Goal: Task Accomplishment & Management: Use online tool/utility

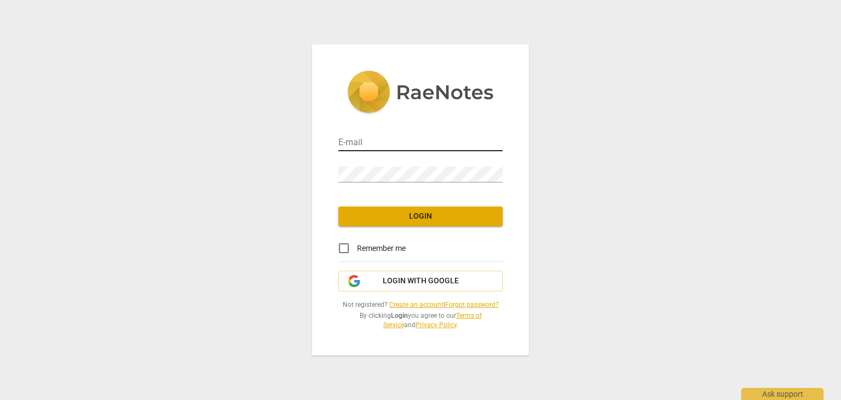
click at [375, 143] on input "email" at bounding box center [421, 143] width 164 height 16
type input "[DOMAIN_NAME][EMAIL_ADDRESS][DOMAIN_NAME]"
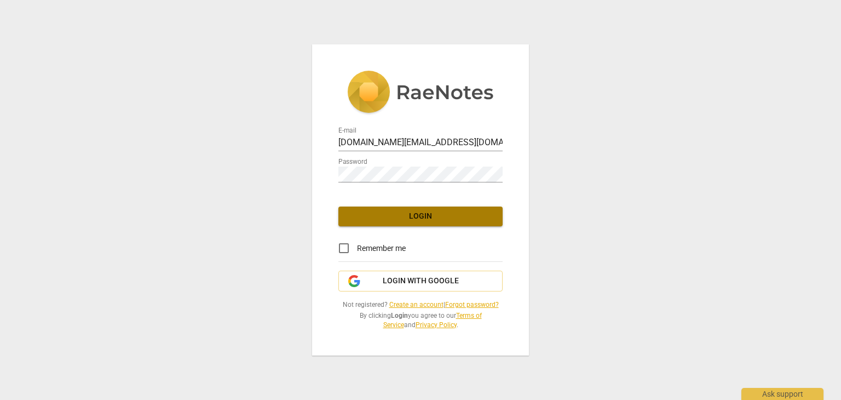
click at [414, 218] on span "Login" at bounding box center [420, 216] width 147 height 11
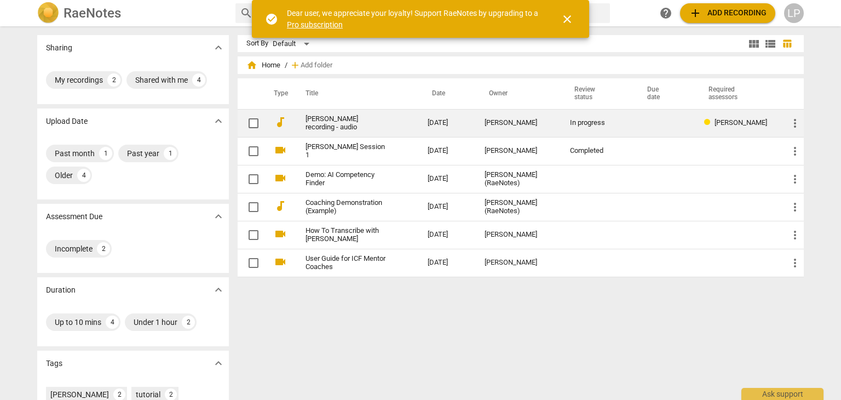
click at [409, 125] on td "[PERSON_NAME] recording - audio" at bounding box center [356, 123] width 127 height 28
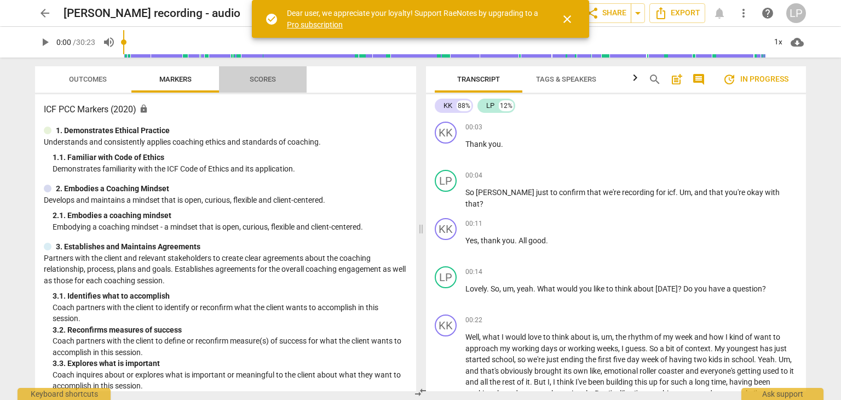
click at [256, 78] on span "Scores" at bounding box center [263, 79] width 26 height 8
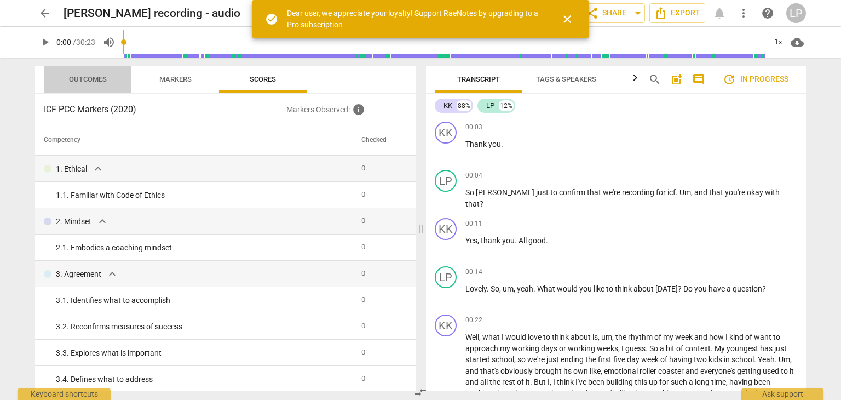
click at [92, 79] on span "Outcomes" at bounding box center [88, 79] width 38 height 8
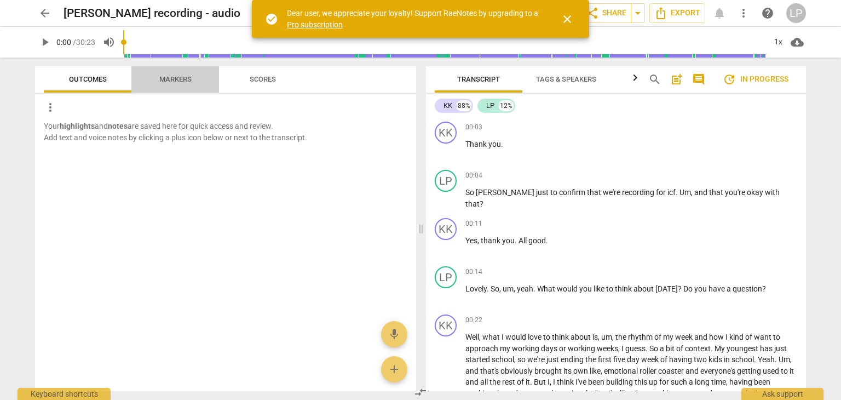
click at [176, 78] on span "Markers" at bounding box center [175, 79] width 32 height 8
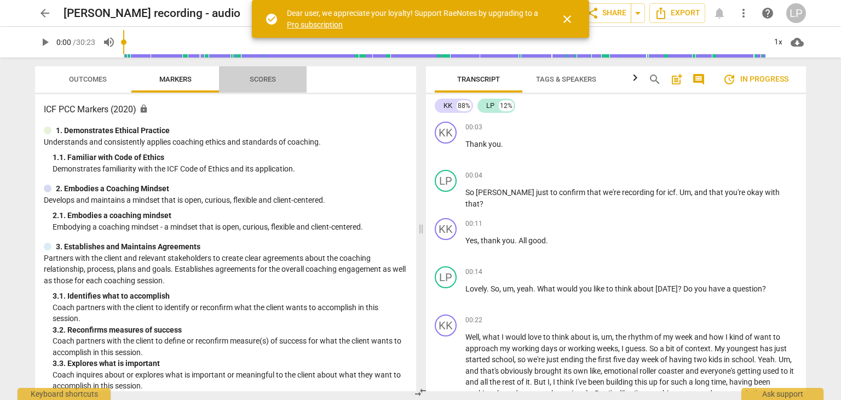
click at [271, 81] on span "Scores" at bounding box center [263, 79] width 26 height 8
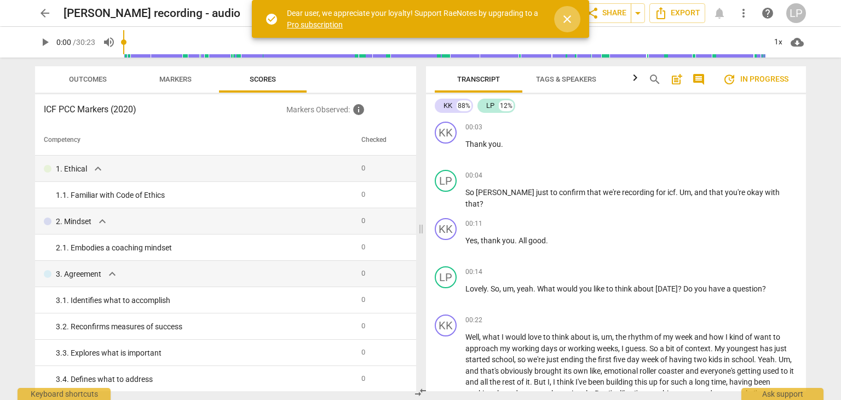
click at [570, 15] on span "close" at bounding box center [567, 19] width 13 height 13
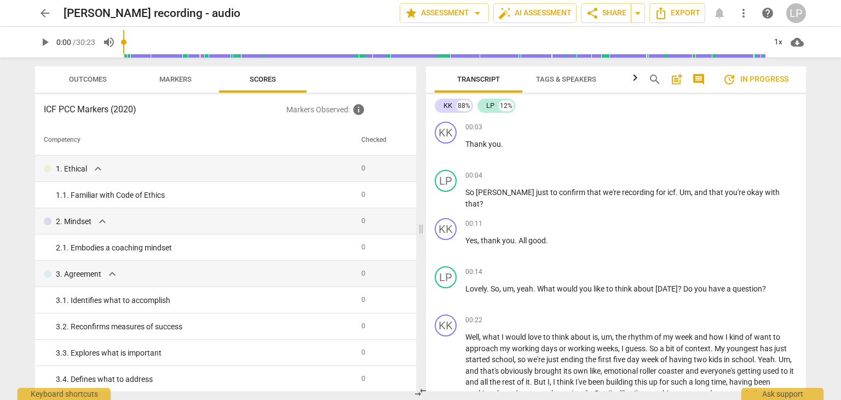
click at [756, 75] on span "update In progress" at bounding box center [756, 79] width 66 height 13
click at [48, 12] on span "arrow_back" at bounding box center [44, 13] width 13 height 13
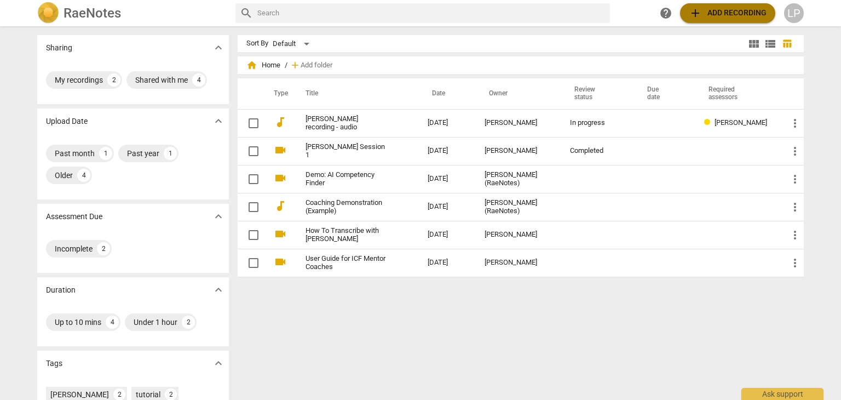
click at [720, 8] on span "add Add recording" at bounding box center [728, 13] width 78 height 13
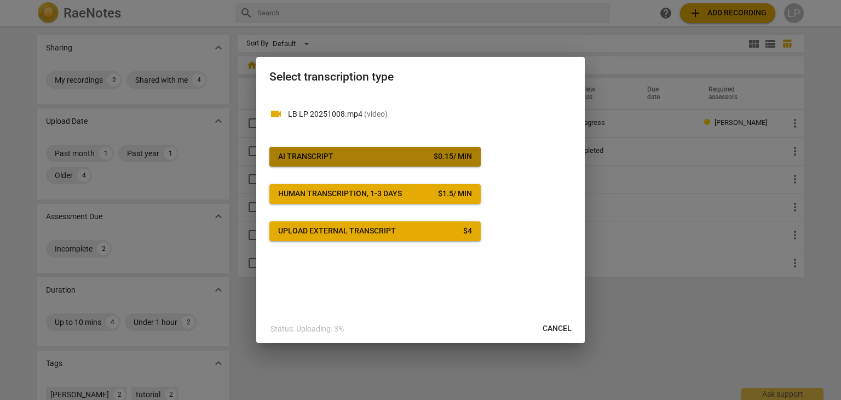
click at [304, 154] on div "AI Transcript" at bounding box center [305, 156] width 55 height 11
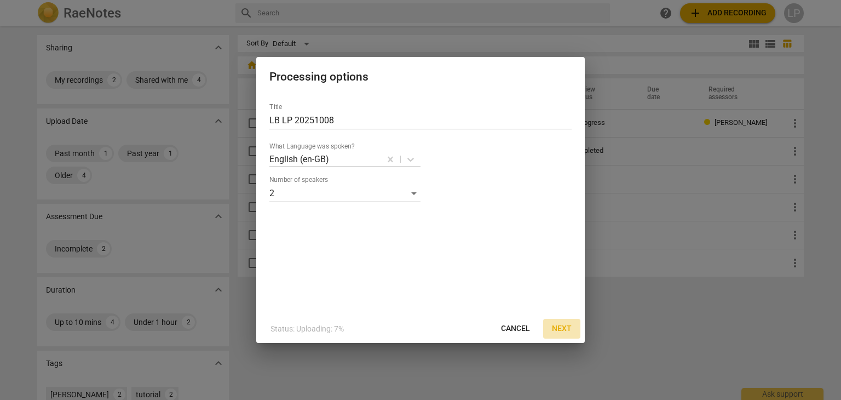
click at [564, 325] on span "Next" at bounding box center [562, 328] width 20 height 11
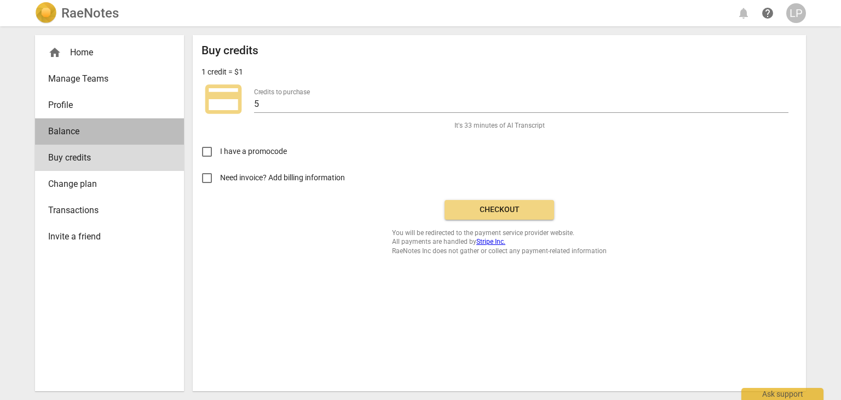
click at [65, 121] on link "Balance" at bounding box center [109, 131] width 149 height 26
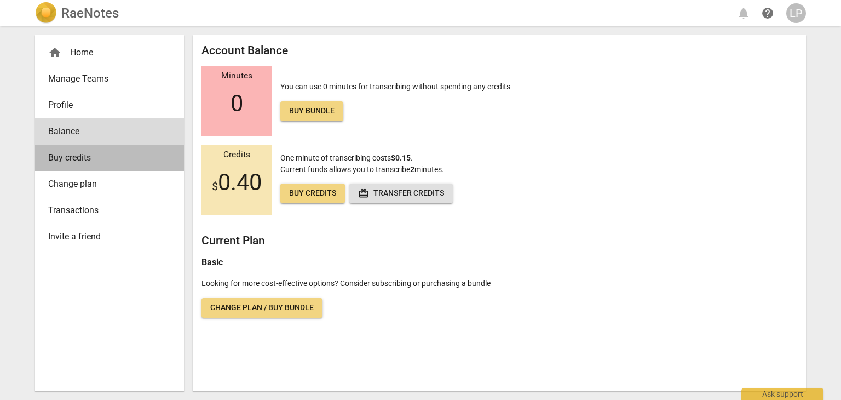
click at [72, 156] on span "Buy credits" at bounding box center [105, 157] width 114 height 13
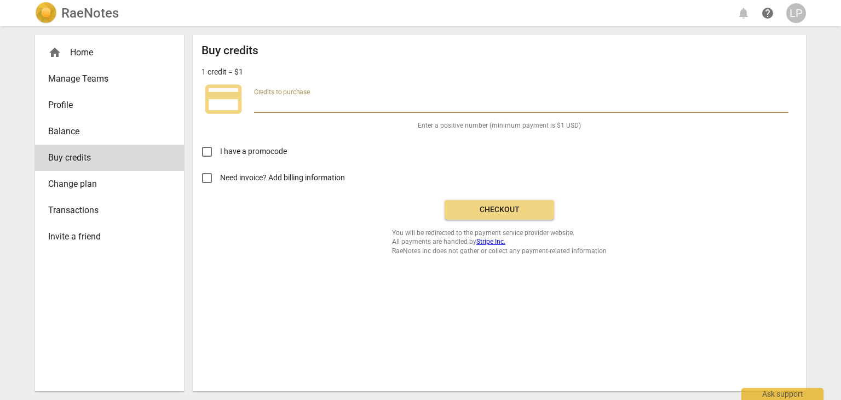
click at [262, 97] on input "number" at bounding box center [521, 105] width 535 height 16
type input "5"
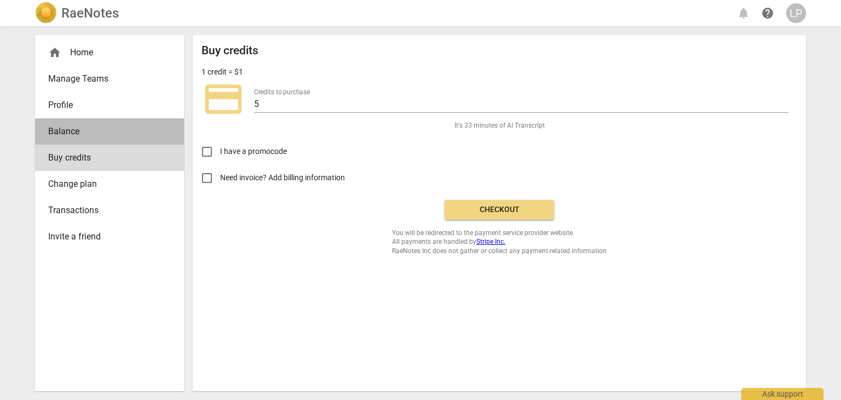
click at [62, 128] on span "Balance" at bounding box center [105, 131] width 114 height 13
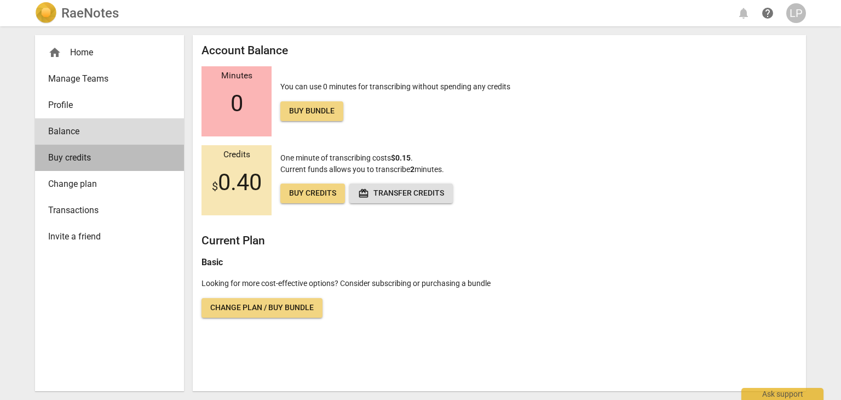
click at [74, 156] on span "Buy credits" at bounding box center [105, 157] width 114 height 13
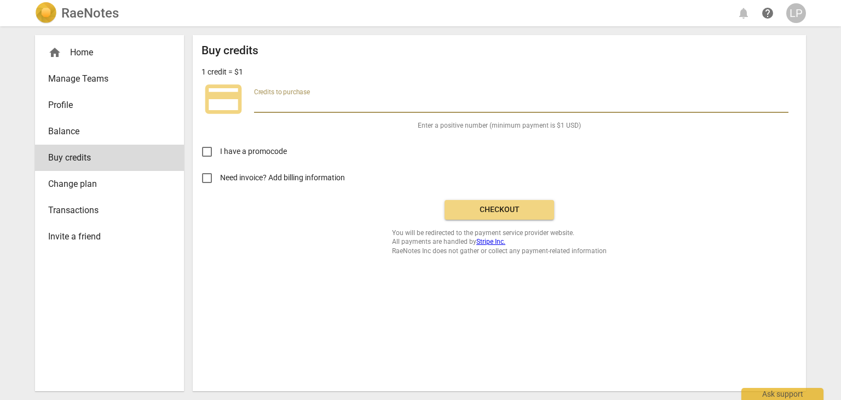
click at [280, 99] on input "number" at bounding box center [521, 105] width 535 height 16
type input "4.50"
click at [329, 178] on span "Need invoice? Add billing information" at bounding box center [283, 178] width 127 height 12
click at [220, 178] on input "Need invoice? Add billing information" at bounding box center [207, 178] width 26 height 26
checkbox input "true"
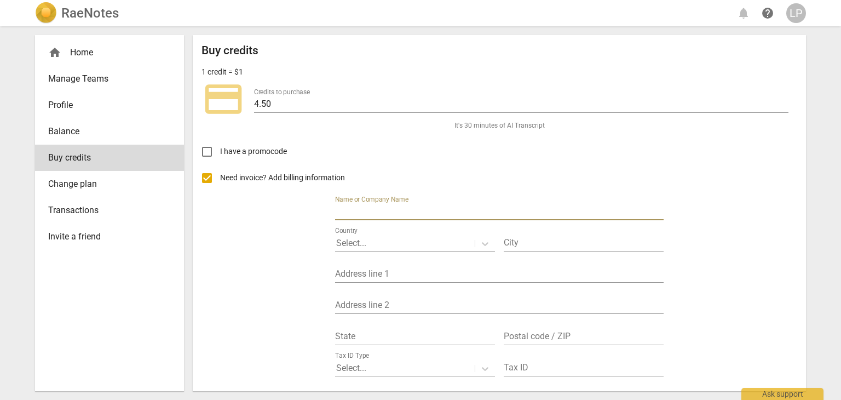
click at [390, 213] on input "text" at bounding box center [499, 212] width 329 height 16
type input "Full Frame Coach"
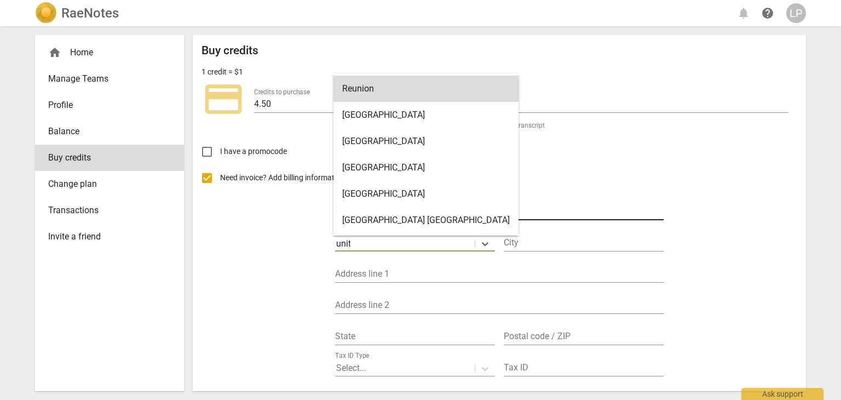
type input "unite"
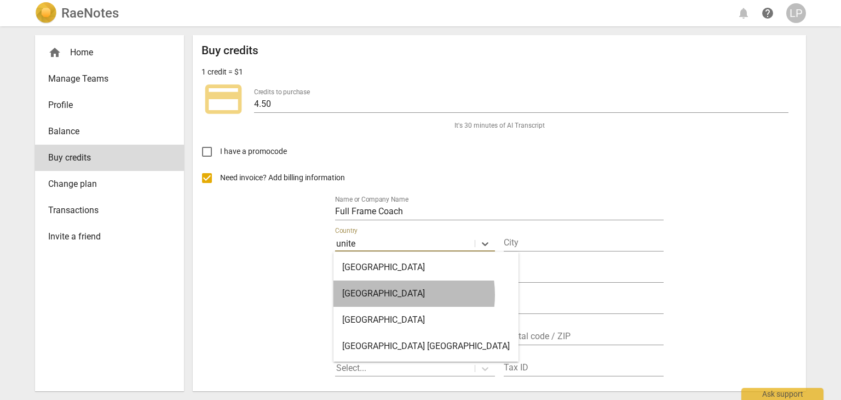
click at [388, 295] on div "[GEOGRAPHIC_DATA]" at bounding box center [426, 293] width 185 height 26
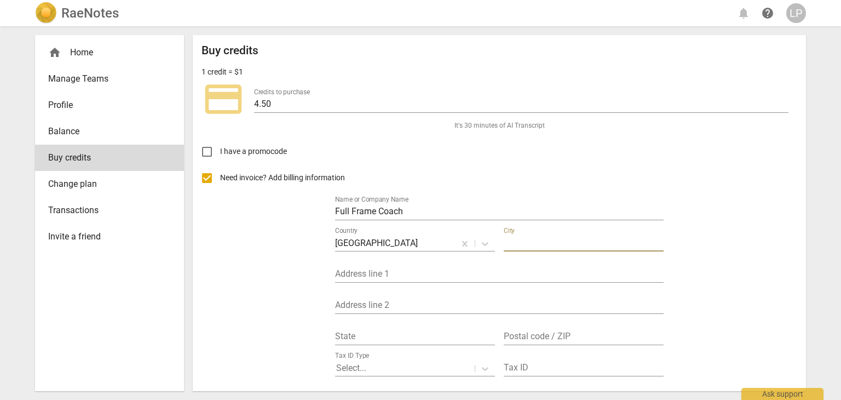
click at [571, 242] on input "text" at bounding box center [584, 244] width 160 height 16
type input "[GEOGRAPHIC_DATA]"
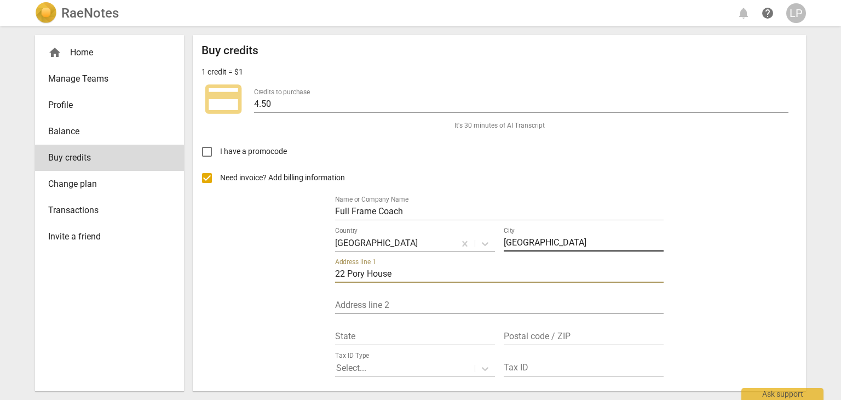
type input "22 Pory House"
type input "[STREET_ADDRESS]"
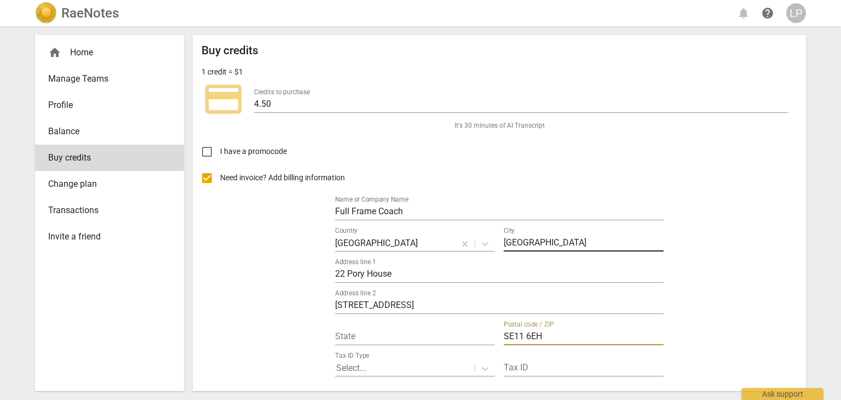
type input "SE11 6EH"
drag, startPoint x: 802, startPoint y: 231, endPoint x: 816, endPoint y: 315, distance: 85.0
click at [816, 315] on div "RaeNotes notifications help LP home Home Manage Teams Profile Balance Buy credi…" at bounding box center [420, 200] width 841 height 400
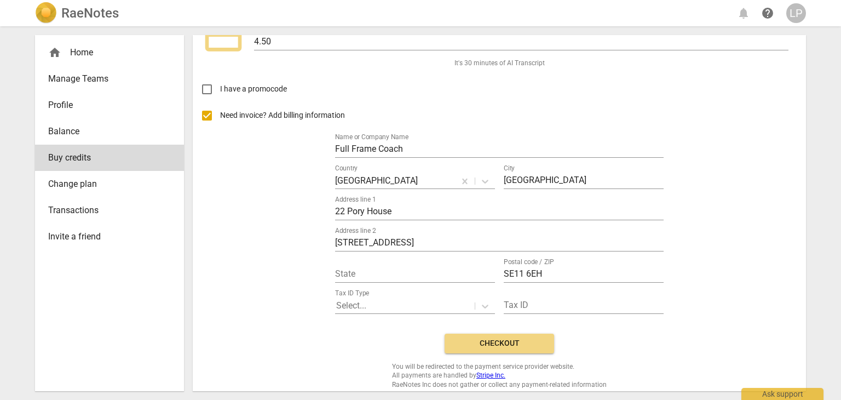
scroll to position [69, 0]
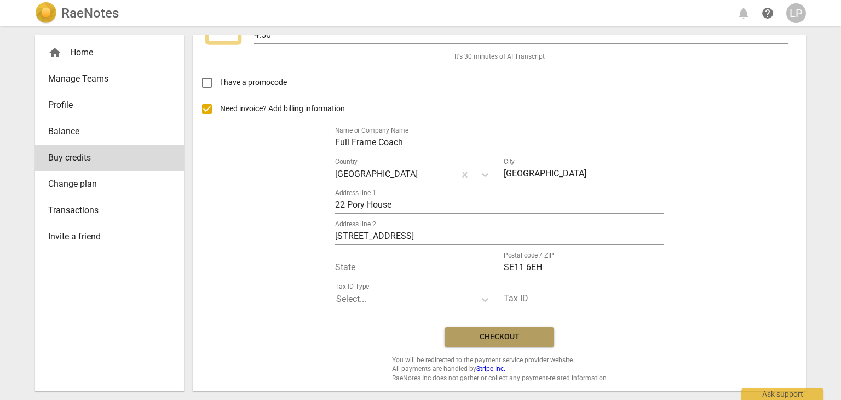
click at [495, 331] on span "Checkout" at bounding box center [500, 336] width 92 height 11
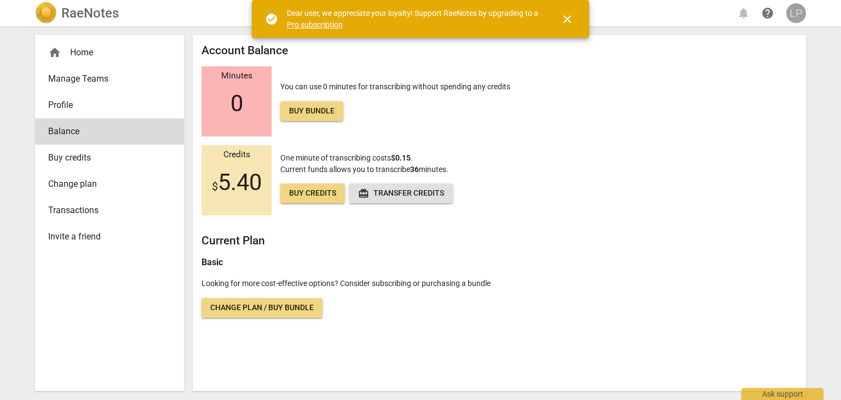
click at [801, 9] on div "LP" at bounding box center [797, 13] width 20 height 20
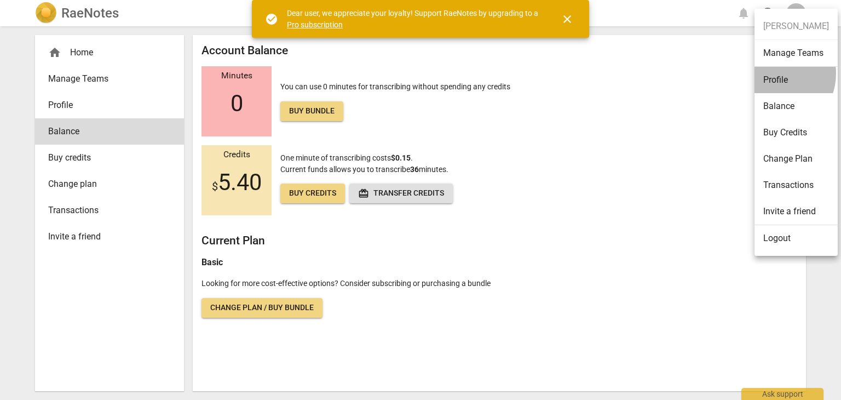
click at [772, 73] on li "Profile" at bounding box center [796, 80] width 83 height 26
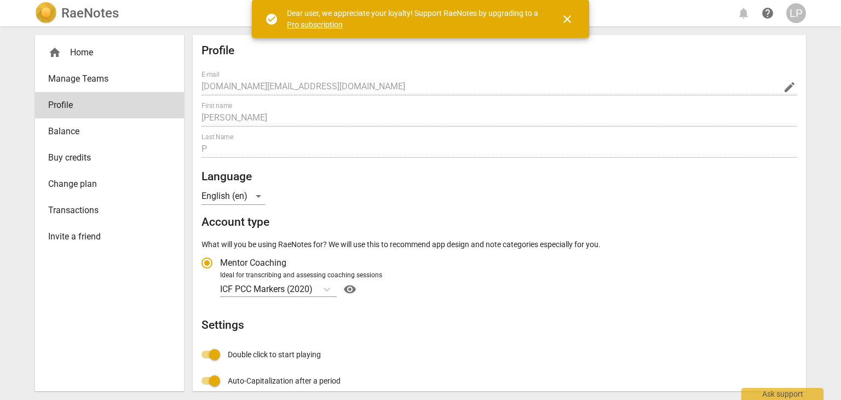
radio input "false"
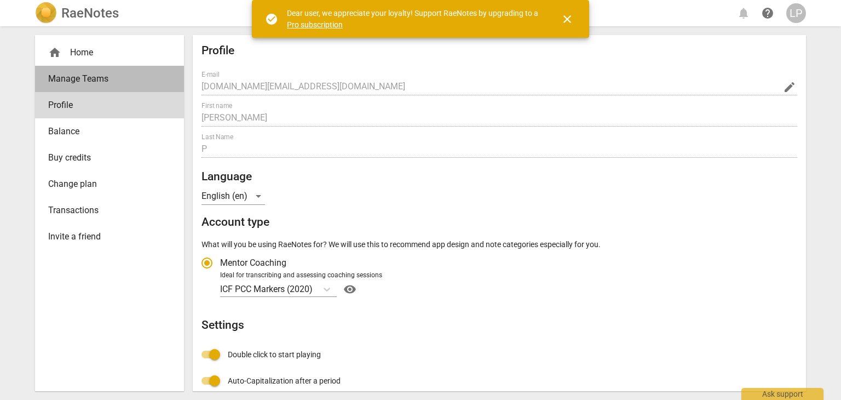
click at [79, 75] on span "Manage Teams" at bounding box center [105, 78] width 114 height 13
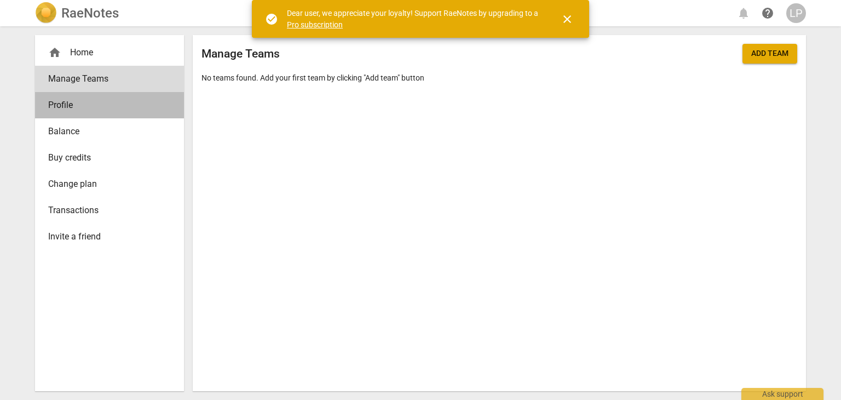
click at [58, 100] on span "Profile" at bounding box center [105, 105] width 114 height 13
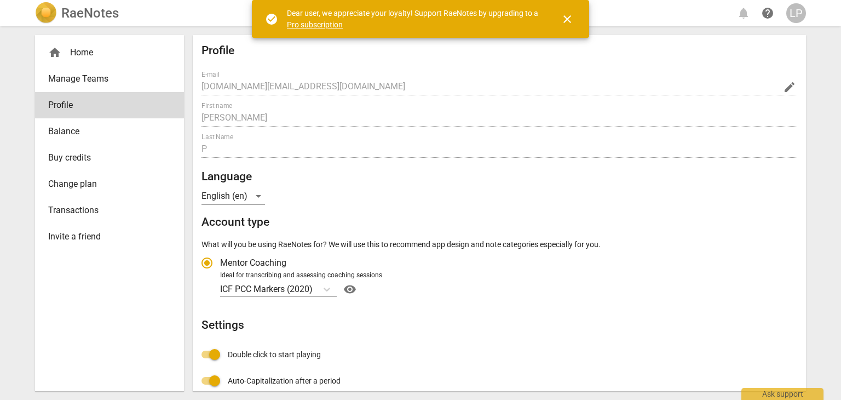
radio input "false"
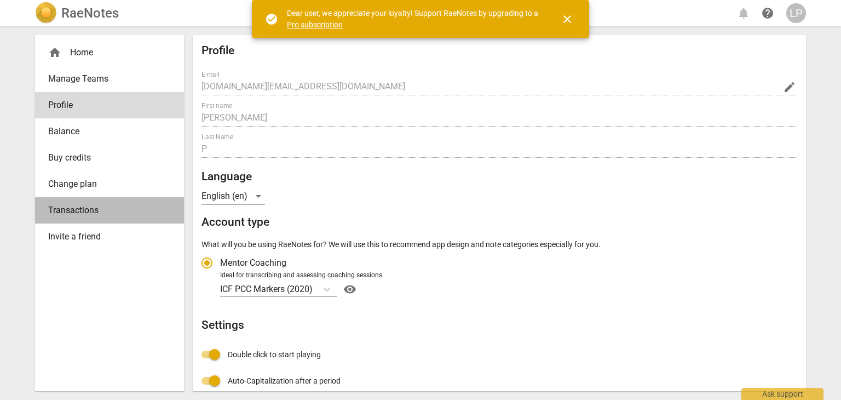
click at [68, 208] on span "Transactions" at bounding box center [105, 210] width 114 height 13
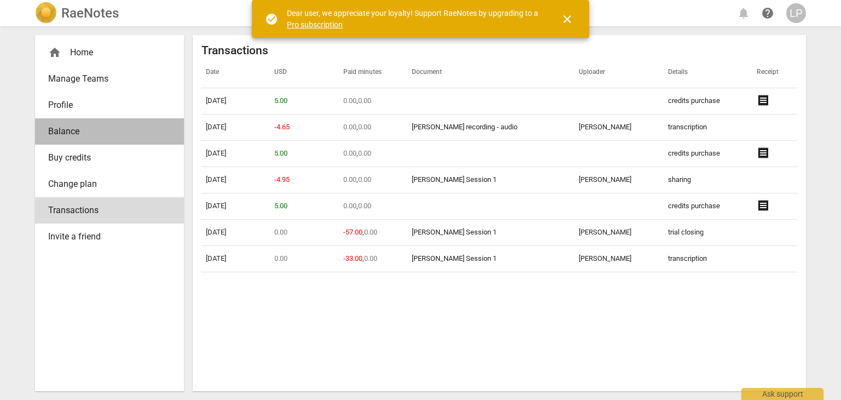
click at [59, 127] on span "Balance" at bounding box center [105, 131] width 114 height 13
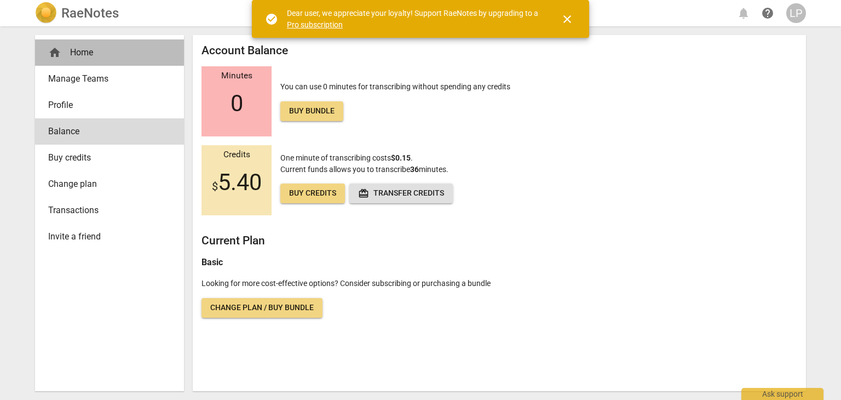
click at [79, 48] on div "home Home" at bounding box center [105, 52] width 114 height 13
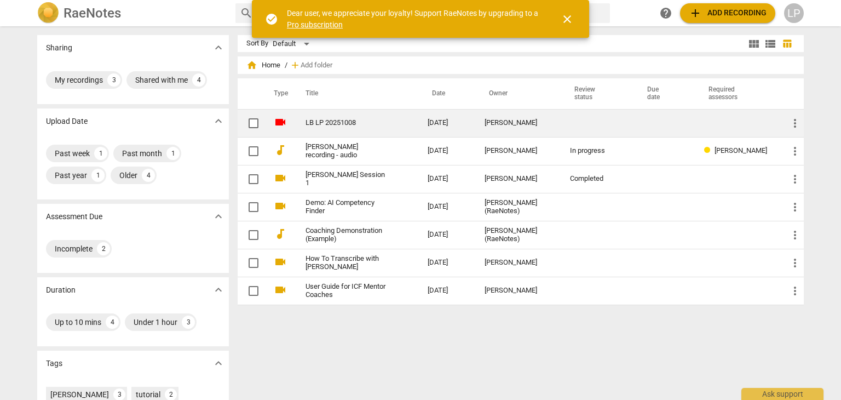
click at [331, 114] on td "LB LP 20251008" at bounding box center [356, 123] width 127 height 28
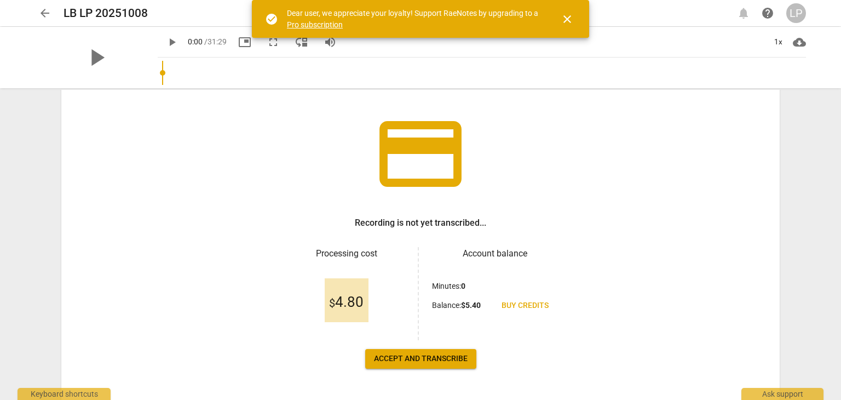
scroll to position [94, 0]
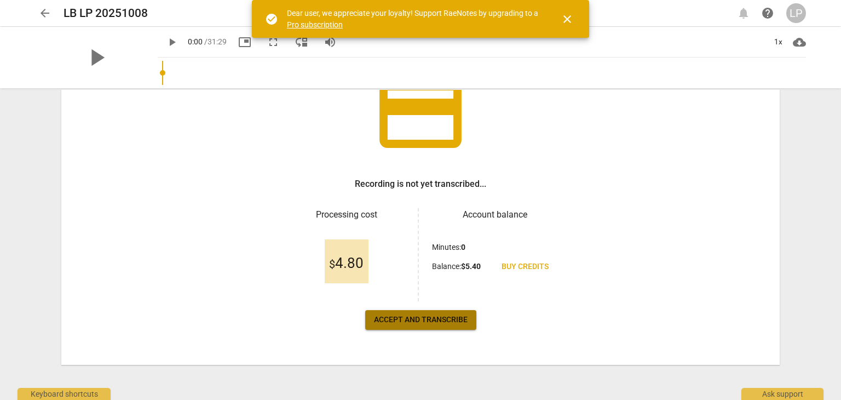
click at [394, 313] on button "Accept and transcribe" at bounding box center [420, 320] width 111 height 20
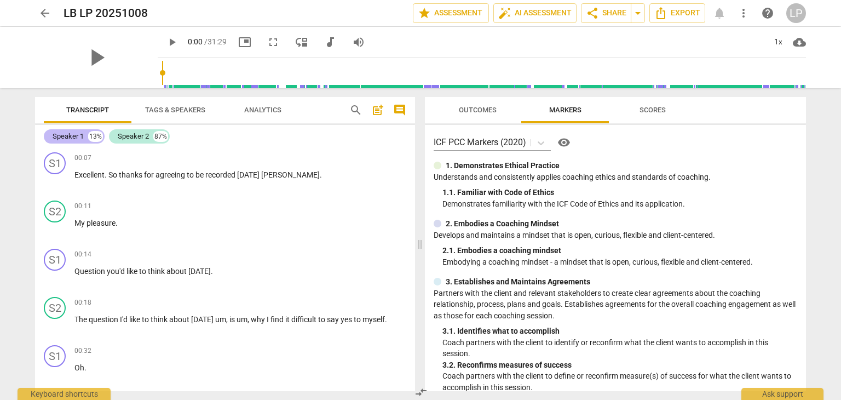
click at [56, 135] on div "Speaker 1" at bounding box center [68, 136] width 31 height 11
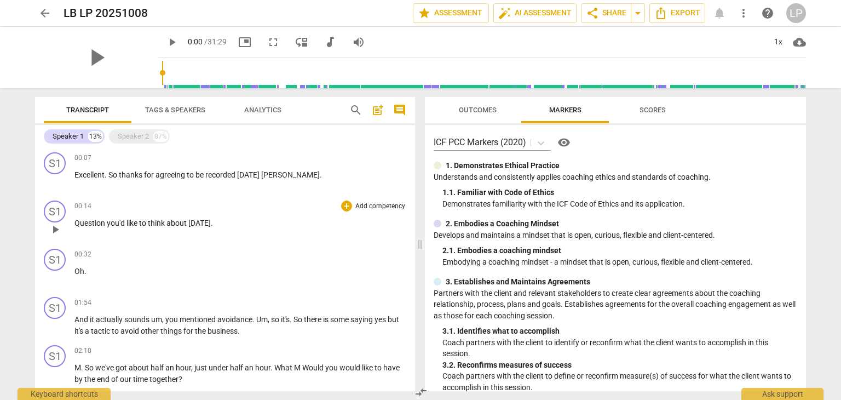
drag, startPoint x: 70, startPoint y: 132, endPoint x: 287, endPoint y: 237, distance: 241.3
click at [287, 237] on div "00:14 + Add competency keyboard_arrow_right Question you'd like to think about …" at bounding box center [240, 219] width 332 height 39
click at [53, 158] on div "S1" at bounding box center [55, 163] width 22 height 22
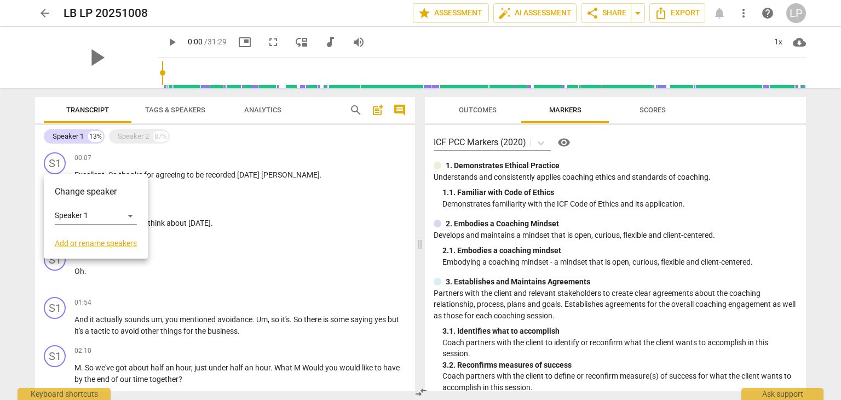
click at [90, 239] on link "Add or rename speakers" at bounding box center [96, 243] width 82 height 9
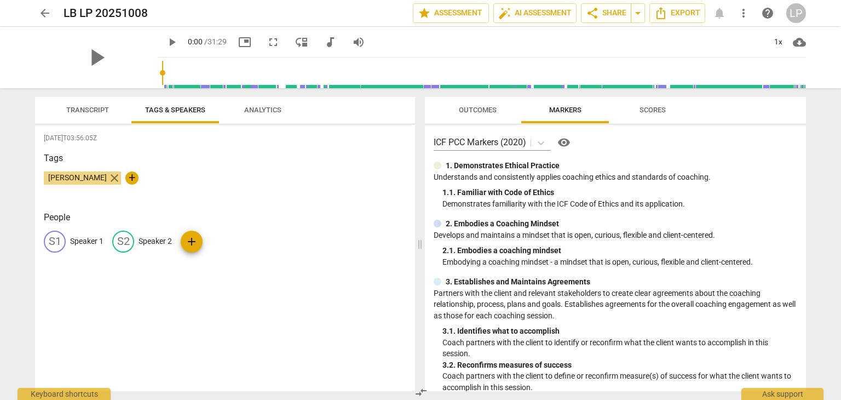
click at [108, 175] on span "close" at bounding box center [114, 177] width 13 height 13
click at [85, 243] on p "Speaker 1" at bounding box center [86, 242] width 33 height 12
type input "LP"
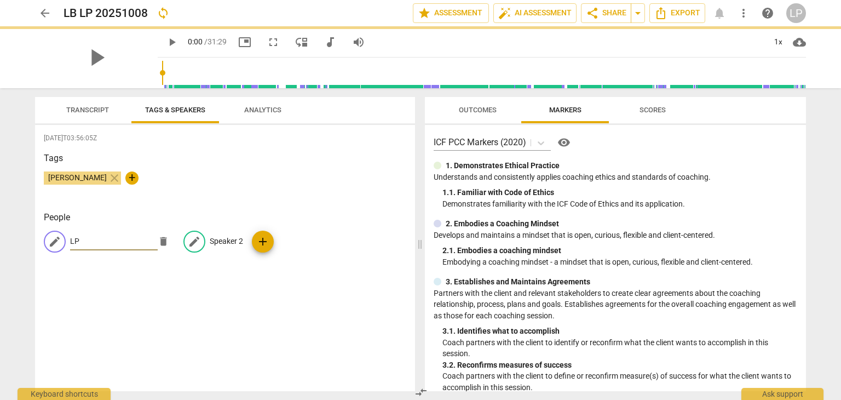
click at [225, 238] on div "edit LP delete edit Speaker 2 add" at bounding box center [225, 246] width 363 height 31
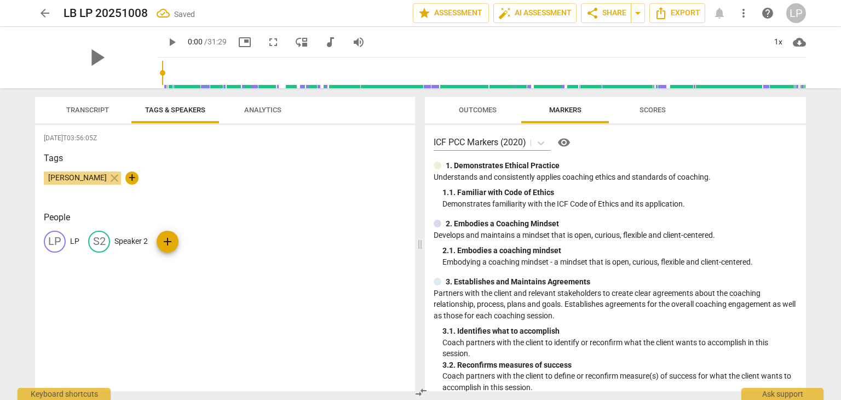
click at [192, 239] on div "LP LP S2 Speaker 2 add" at bounding box center [225, 246] width 363 height 31
click at [100, 240] on span "edit" at bounding box center [99, 241] width 13 height 13
type input "LB"
click at [79, 108] on span "Transcript" at bounding box center [87, 110] width 43 height 8
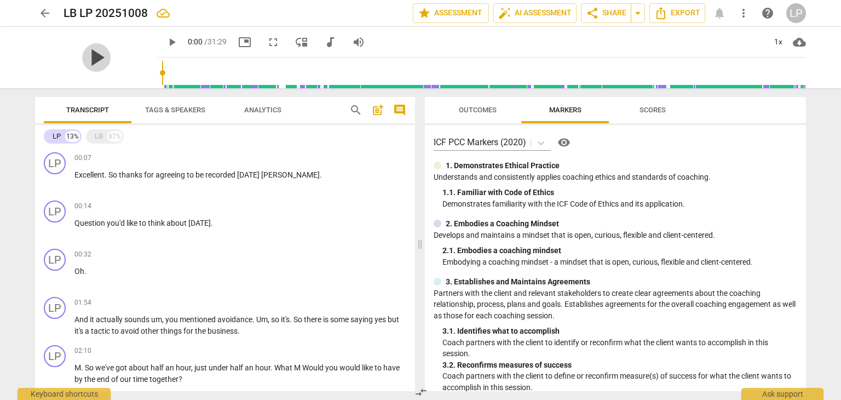
click at [89, 55] on span "play_arrow" at bounding box center [96, 57] width 28 height 28
type input "1"
click at [92, 106] on span "Transcript" at bounding box center [87, 110] width 43 height 8
click at [103, 134] on div "LB 87%" at bounding box center [105, 136] width 38 height 14
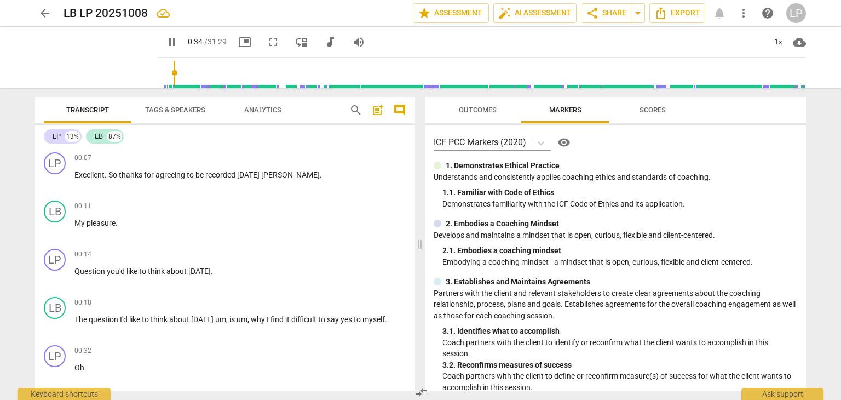
scroll to position [261, 0]
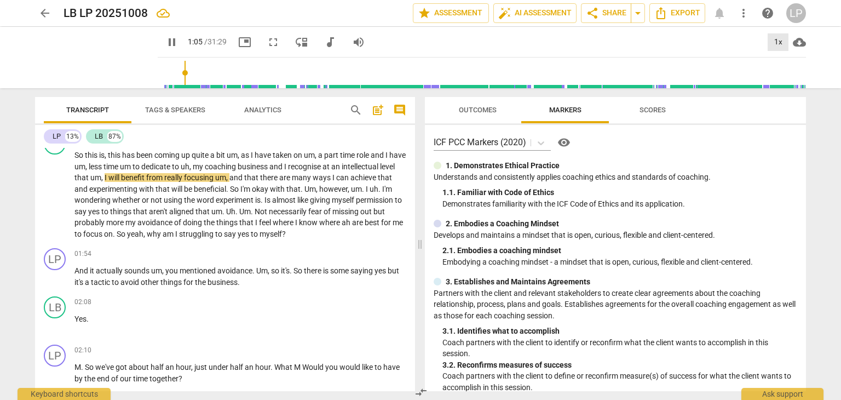
click at [779, 40] on div "1x" at bounding box center [778, 42] width 21 height 18
click at [781, 104] on li "1.5x" at bounding box center [786, 105] width 37 height 21
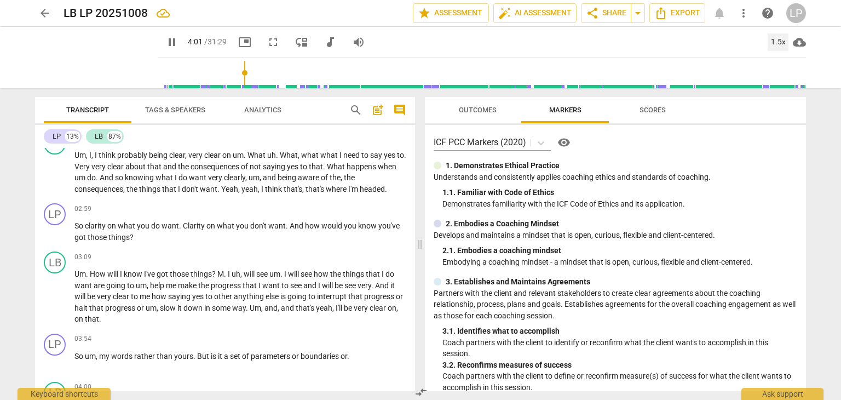
scroll to position [769, 0]
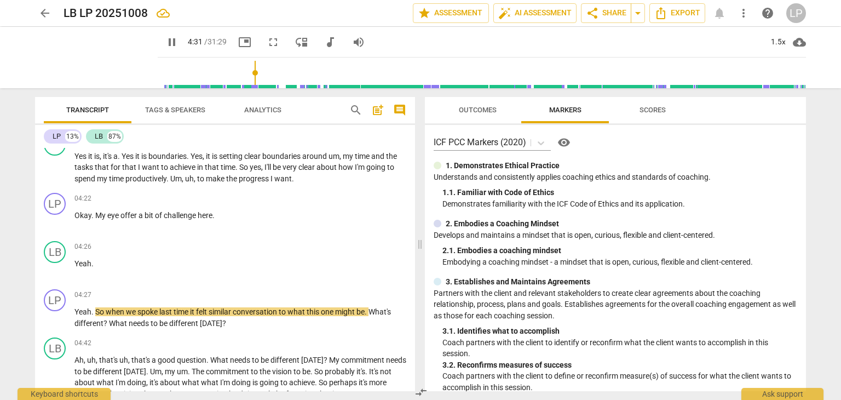
click at [165, 42] on span "pause" at bounding box center [171, 42] width 13 height 13
type input "273"
click at [103, 216] on span "My" at bounding box center [101, 215] width 12 height 9
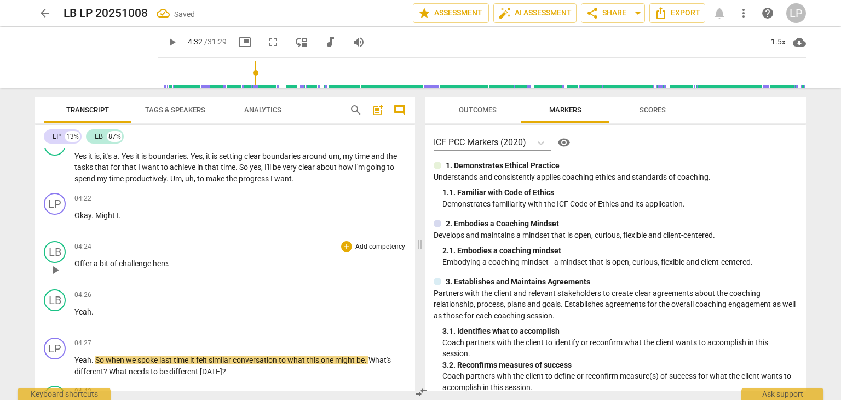
click at [75, 259] on span "Offer" at bounding box center [83, 263] width 19 height 9
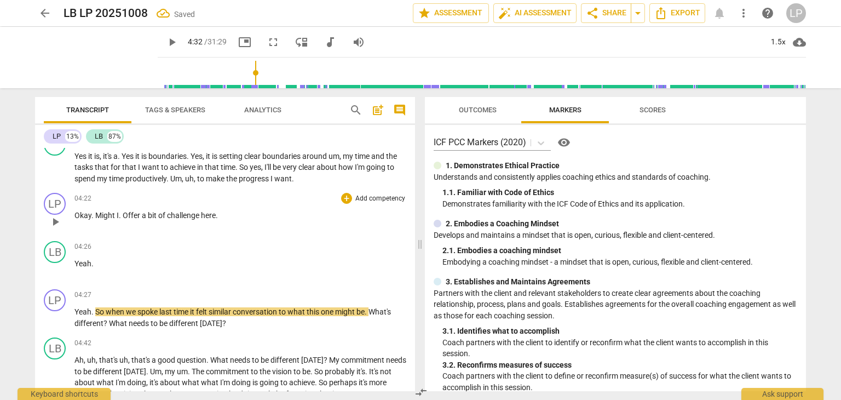
click at [124, 211] on span "Offer" at bounding box center [132, 215] width 19 height 9
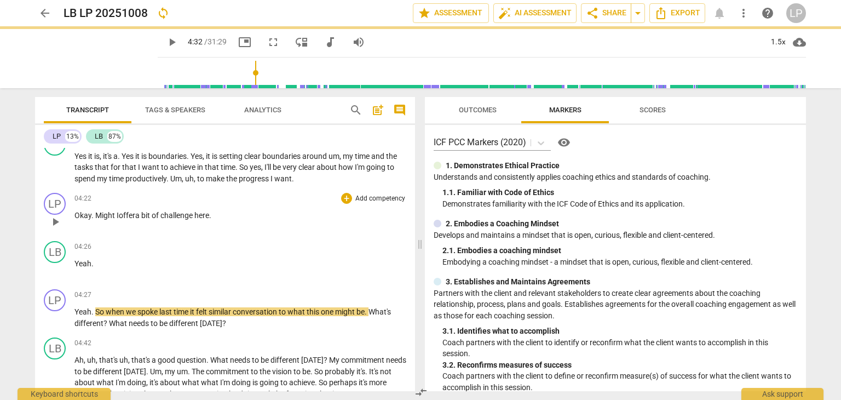
click at [230, 210] on p "Okay . Might I offer a bit of challenge here ." at bounding box center [240, 216] width 332 height 12
click at [165, 41] on span "play_arrow" at bounding box center [171, 42] width 13 height 13
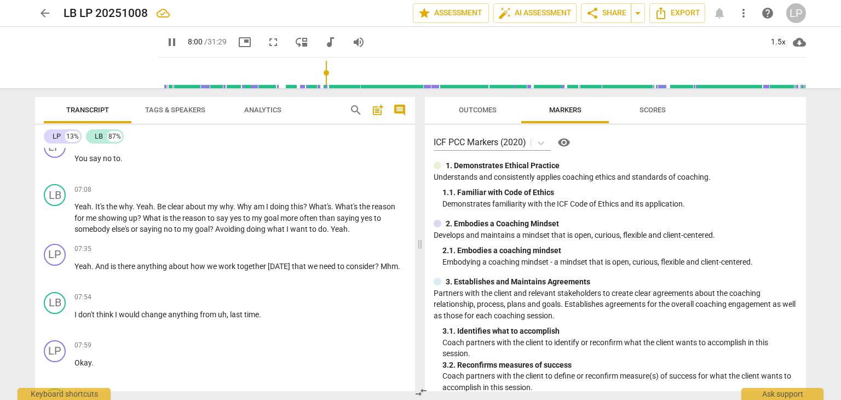
scroll to position [1581, 0]
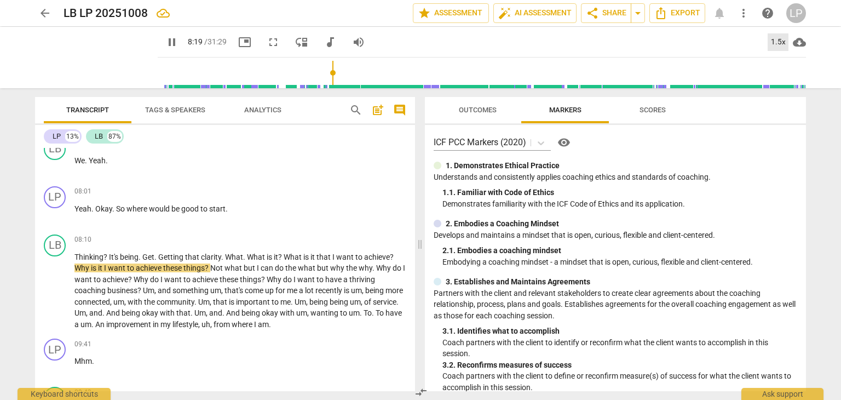
click at [774, 42] on div "1.5x" at bounding box center [778, 42] width 21 height 18
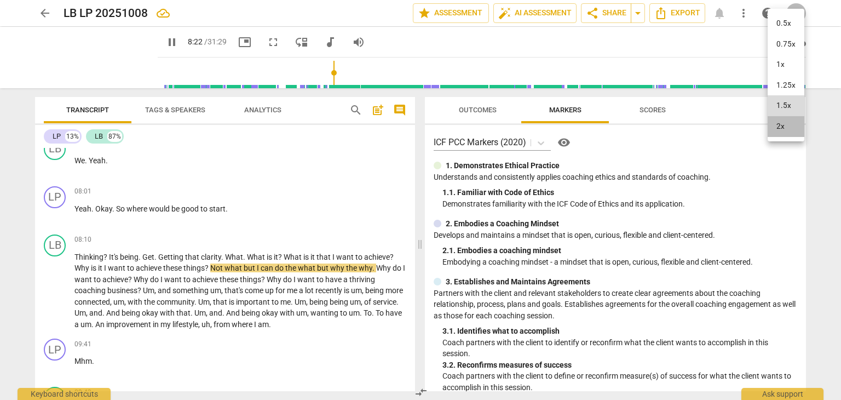
click at [779, 126] on li "2x" at bounding box center [786, 126] width 37 height 21
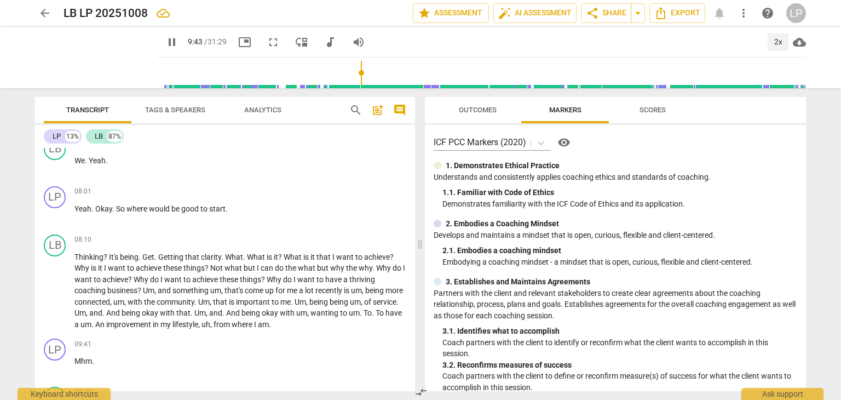
scroll to position [1828, 0]
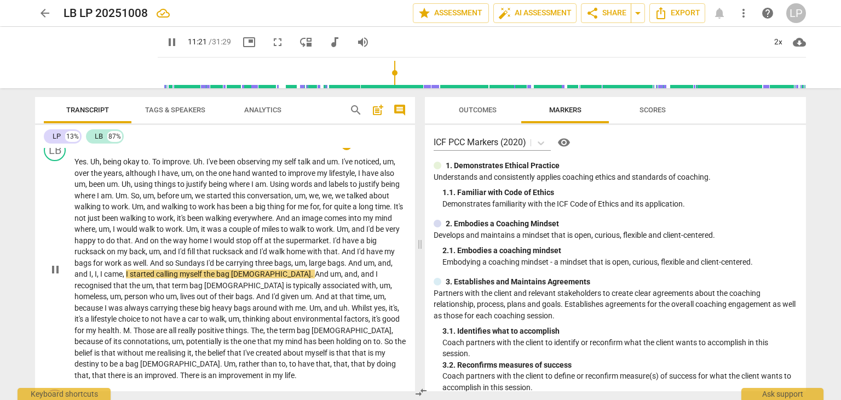
click at [180, 248] on p "Yes . Uh , being okay to . To improve . Uh . I've been observing my self talk a…" at bounding box center [240, 268] width 332 height 225
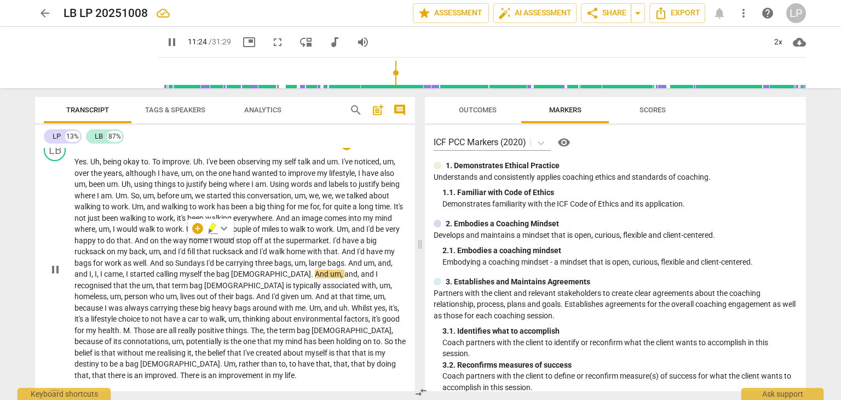
click at [184, 259] on span "Sundays" at bounding box center [190, 263] width 31 height 9
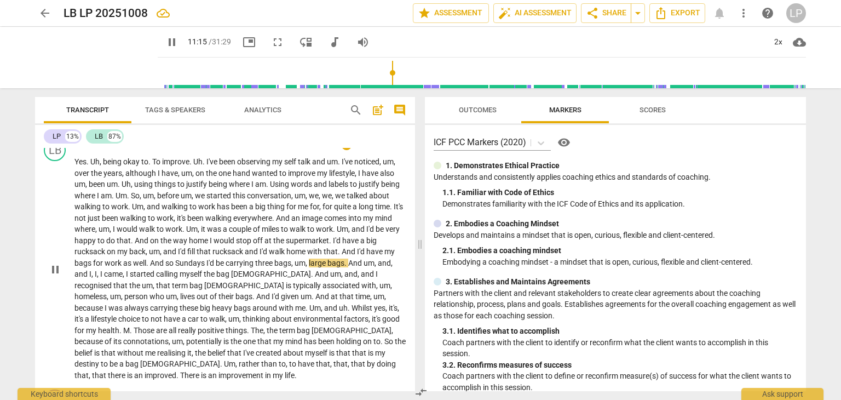
click at [204, 259] on span "Sundays" at bounding box center [190, 263] width 31 height 9
type input "677"
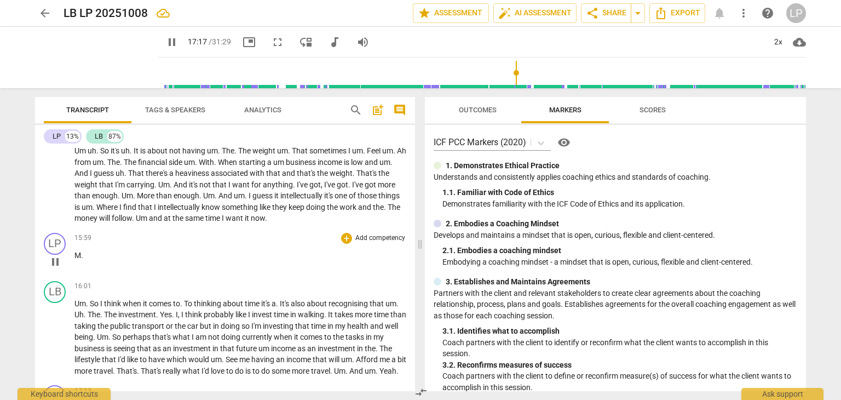
scroll to position [2606, 0]
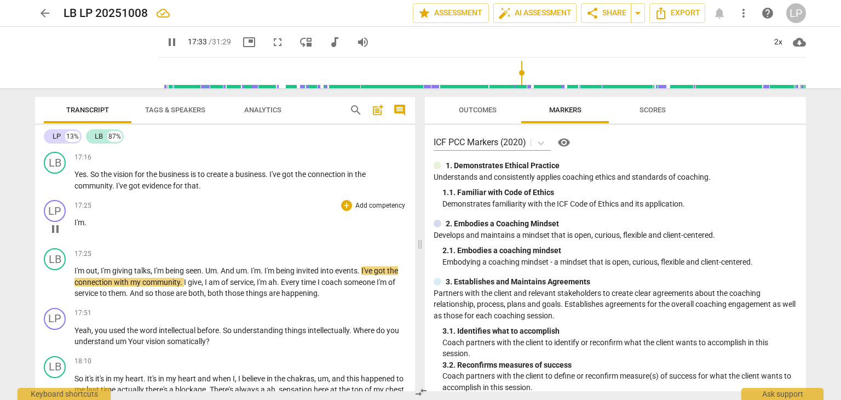
click at [99, 217] on p "I'm ." at bounding box center [240, 223] width 332 height 12
type input "1056"
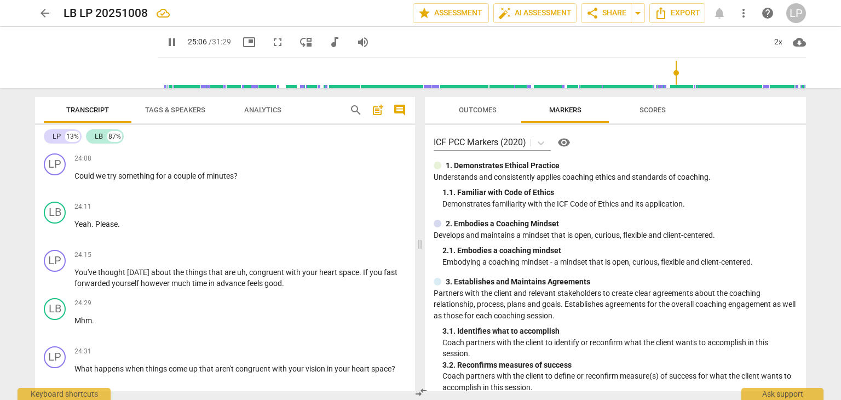
scroll to position [3646, 0]
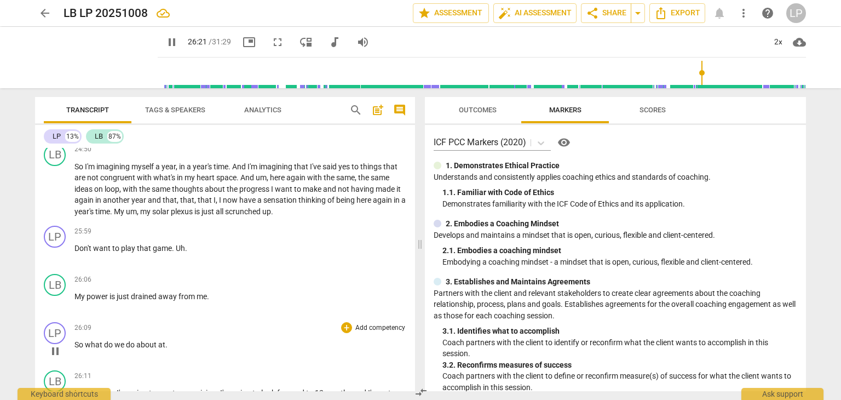
click at [163, 340] on span "at" at bounding box center [161, 344] width 7 height 9
type input "1583"
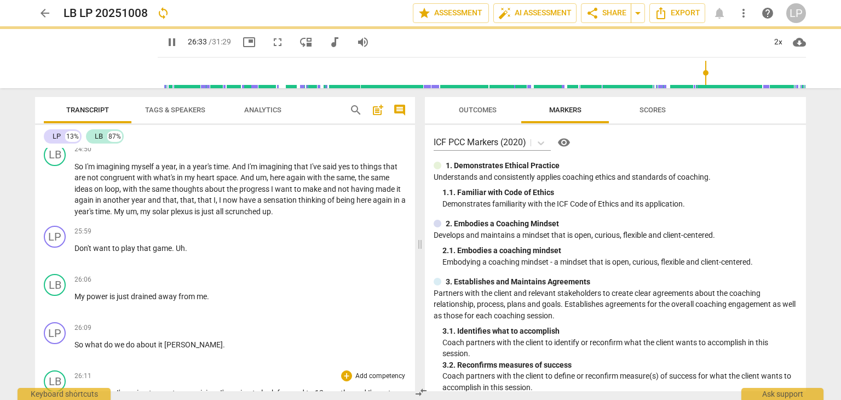
click at [160, 388] on span "create" at bounding box center [169, 392] width 23 height 9
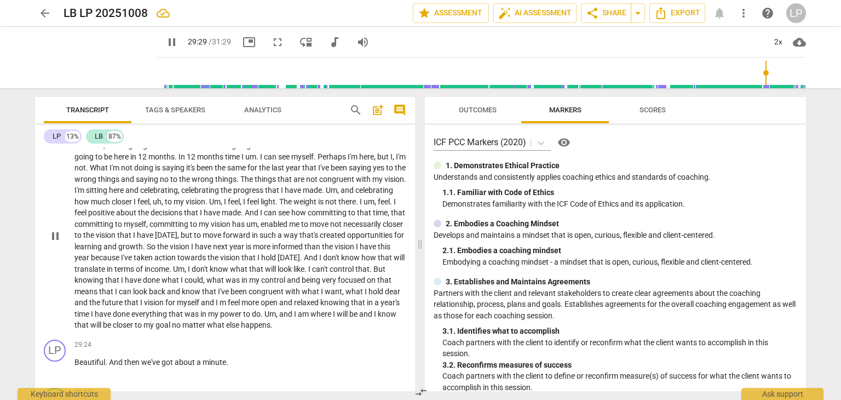
scroll to position [4172, 0]
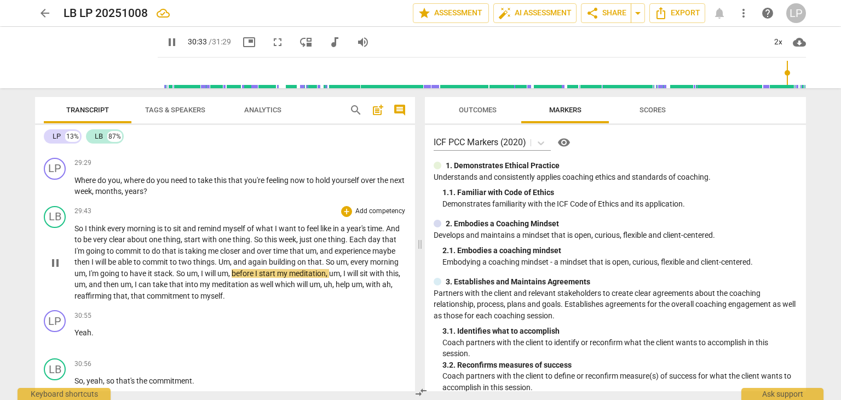
click at [148, 269] on span "have" at bounding box center [139, 273] width 18 height 9
type input "1833"
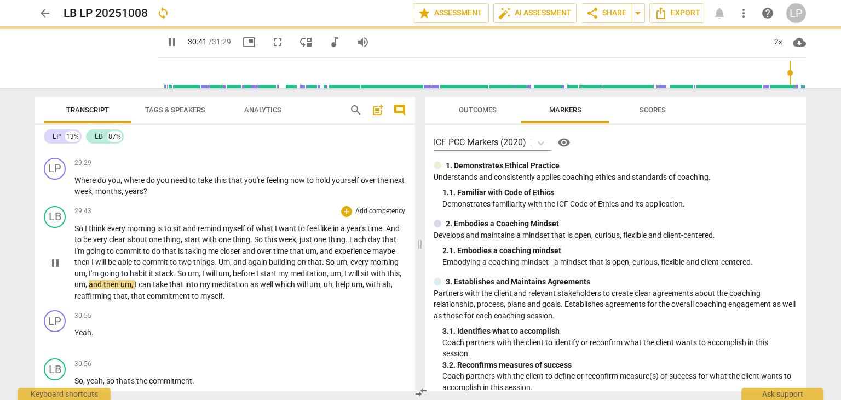
click at [200, 280] on span "into" at bounding box center [192, 284] width 15 height 9
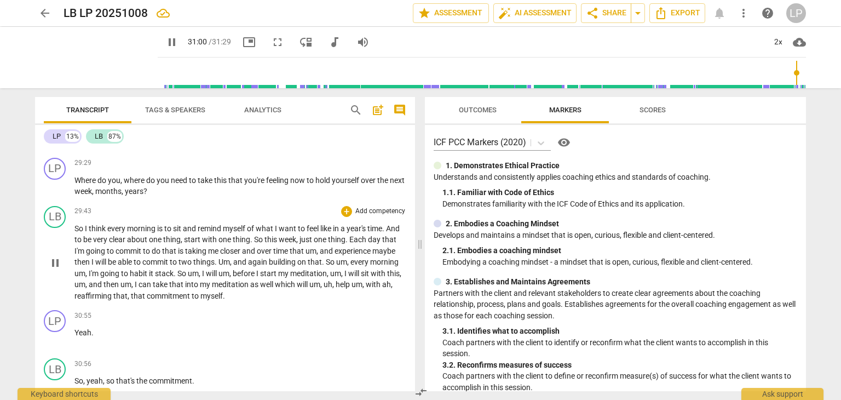
scroll to position [4420, 0]
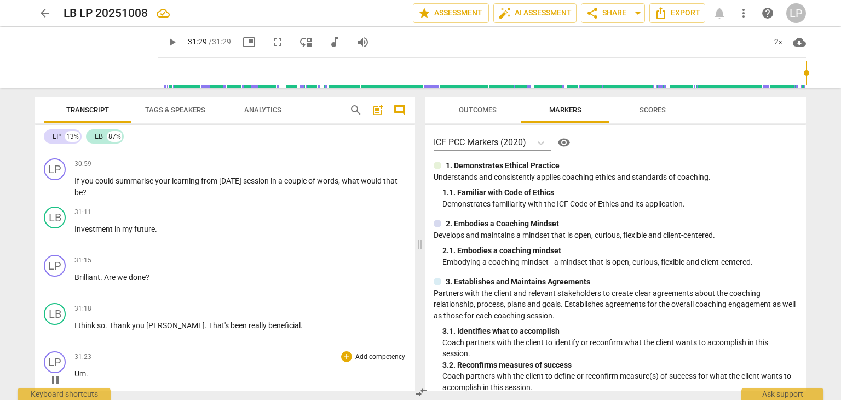
type input "1889"
click at [85, 369] on span "Um" at bounding box center [80, 373] width 12 height 9
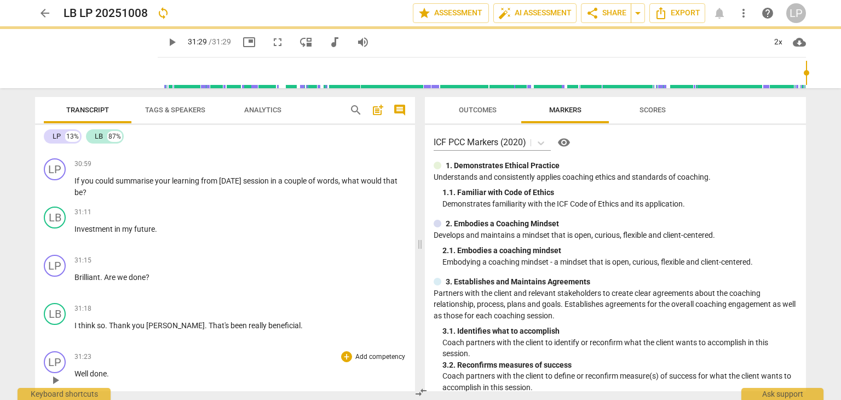
click at [156, 353] on div "31:23 + Add competency keyboard_arrow_right Well done ." at bounding box center [240, 370] width 332 height 39
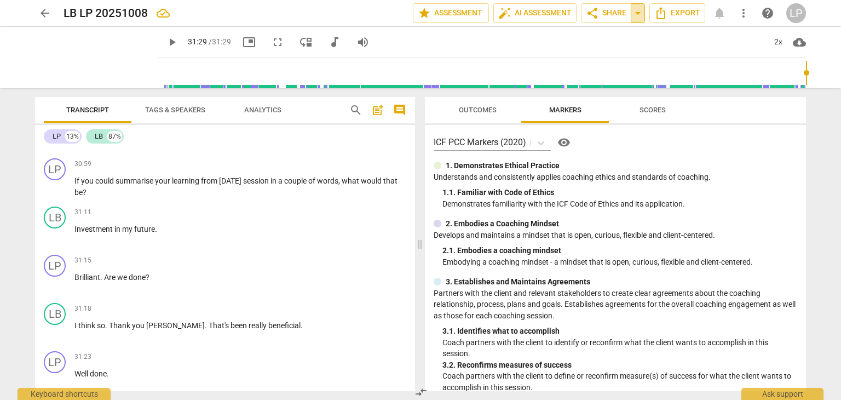
click at [636, 14] on span "arrow_drop_down" at bounding box center [638, 13] width 13 height 13
click at [779, 39] on div "2x" at bounding box center [778, 42] width 21 height 18
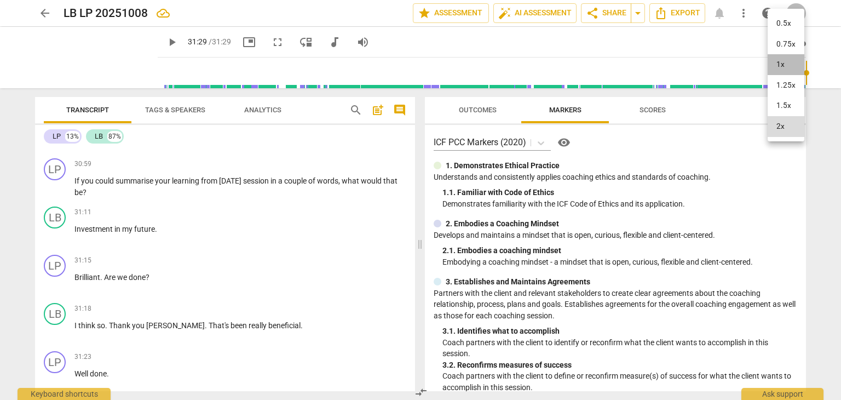
click at [787, 60] on li "1x" at bounding box center [786, 64] width 37 height 21
type input "1889"
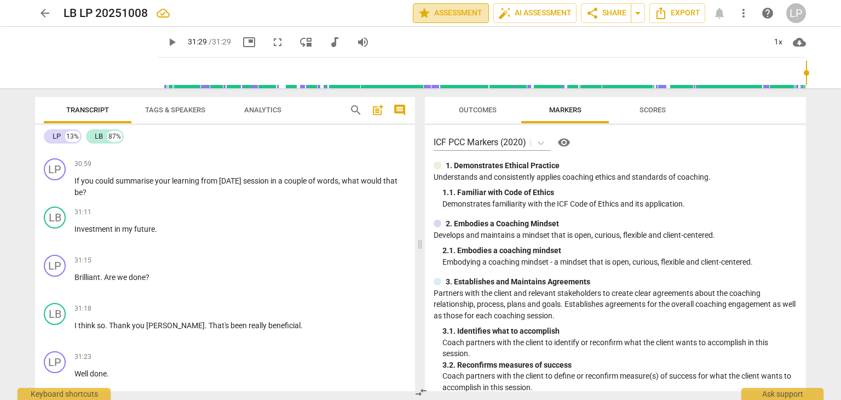
click at [454, 14] on span "star Assessment" at bounding box center [451, 13] width 66 height 13
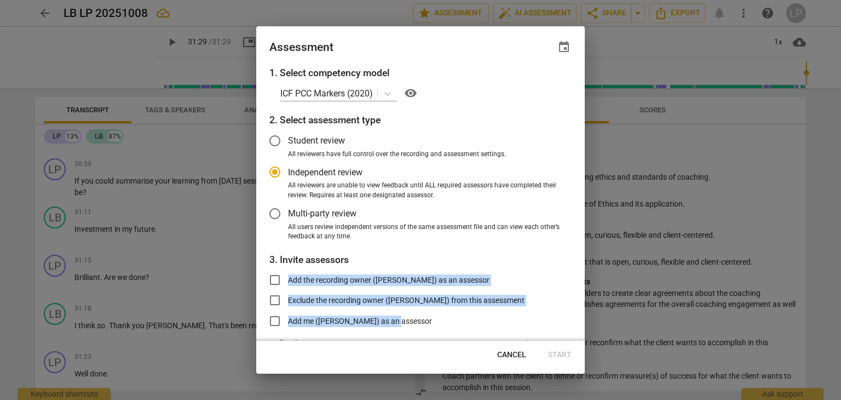
drag, startPoint x: 576, startPoint y: 243, endPoint x: 580, endPoint y: 311, distance: 67.5
click at [580, 311] on div "1. Select competency model ICF PCC Markers (2020) visibility 2. Select assessme…" at bounding box center [420, 203] width 329 height 275
radio input "false"
click at [274, 215] on input "Multi-party review" at bounding box center [275, 213] width 26 height 26
click at [569, 260] on div "1. Select competency model ICF PCC Markers (2020) visibility 2. Select assessme…" at bounding box center [420, 203] width 329 height 275
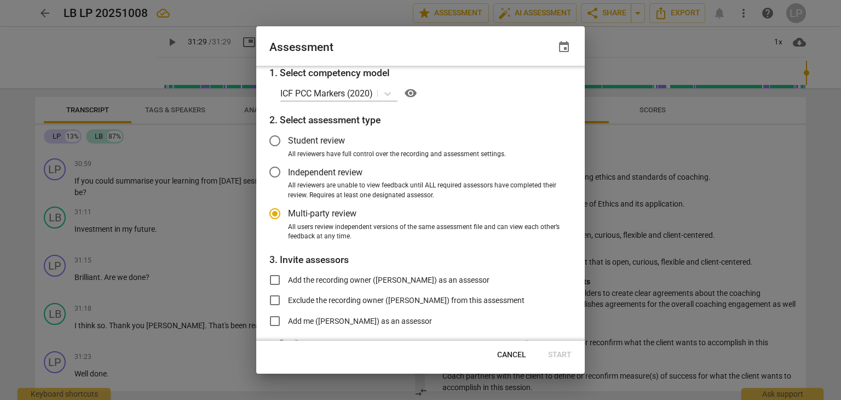
scroll to position [66, 0]
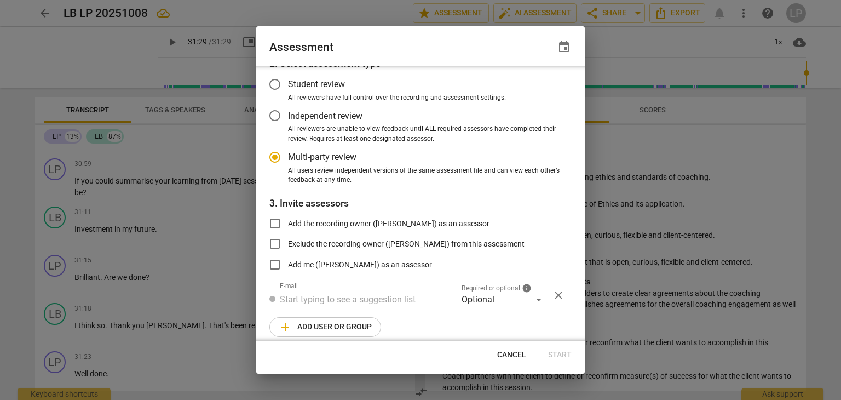
radio input "false"
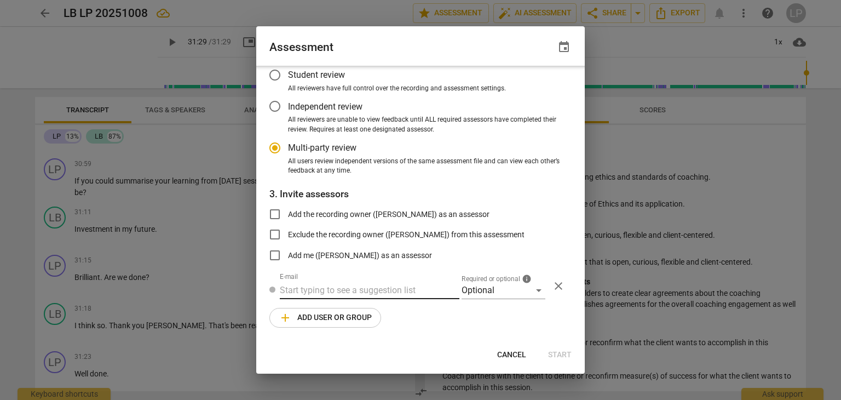
click at [410, 290] on input "text" at bounding box center [370, 291] width 180 height 18
type input "zoe@3dcoaching.com"
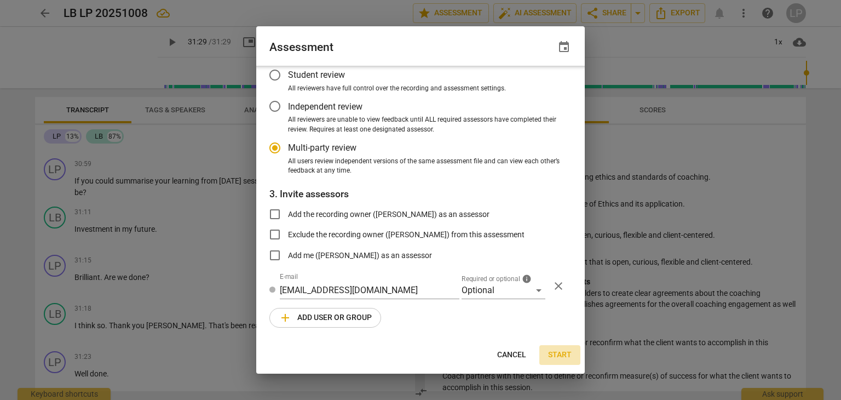
click at [563, 355] on span "Start" at bounding box center [560, 354] width 24 height 11
radio input "false"
type input "Liz P <fullframe.coach@outlook.com>"
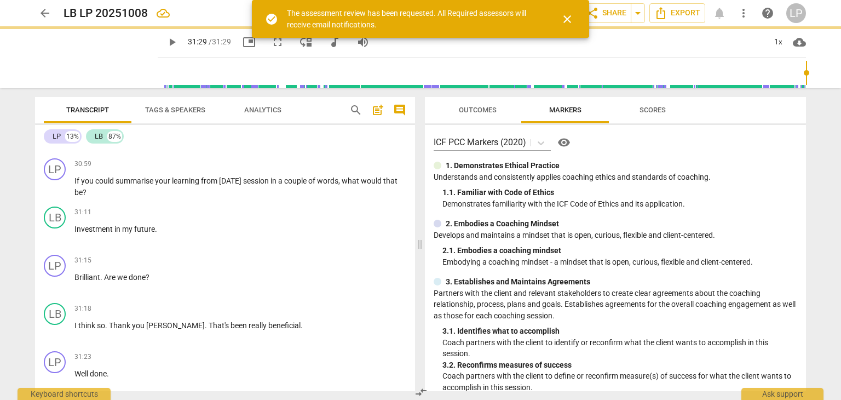
scroll to position [29, 0]
type input "1889"
